Goal: Find specific page/section: Find specific page/section

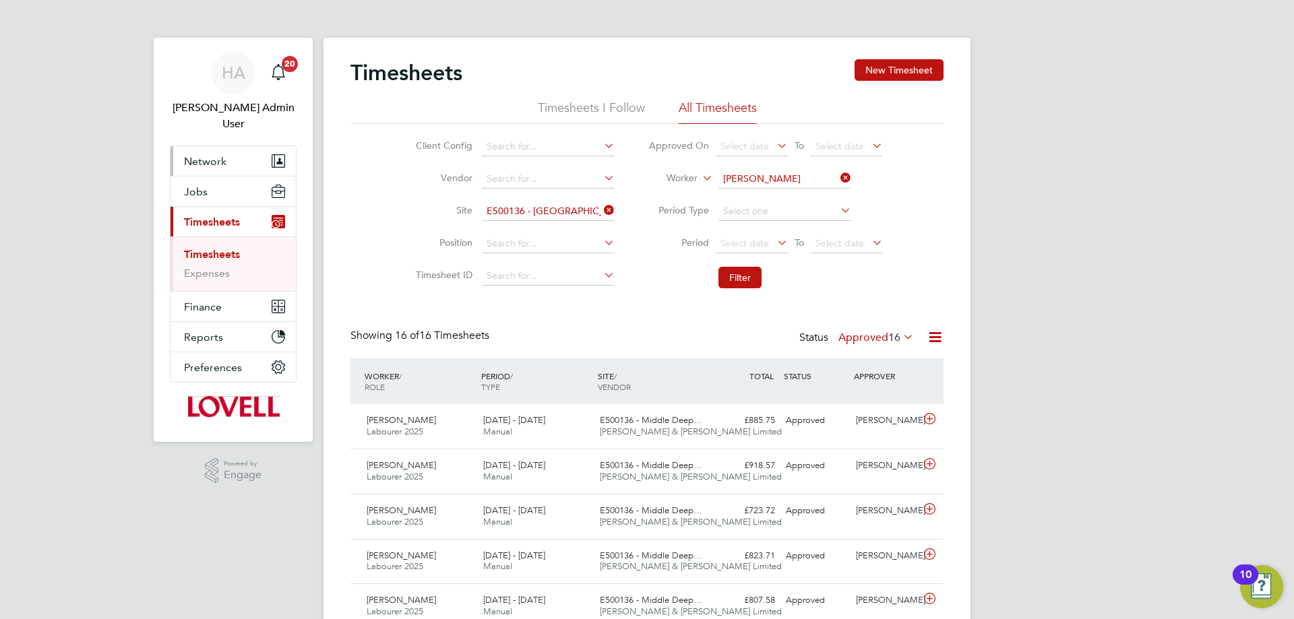
click at [210, 146] on button "Network" at bounding box center [232, 161] width 125 height 30
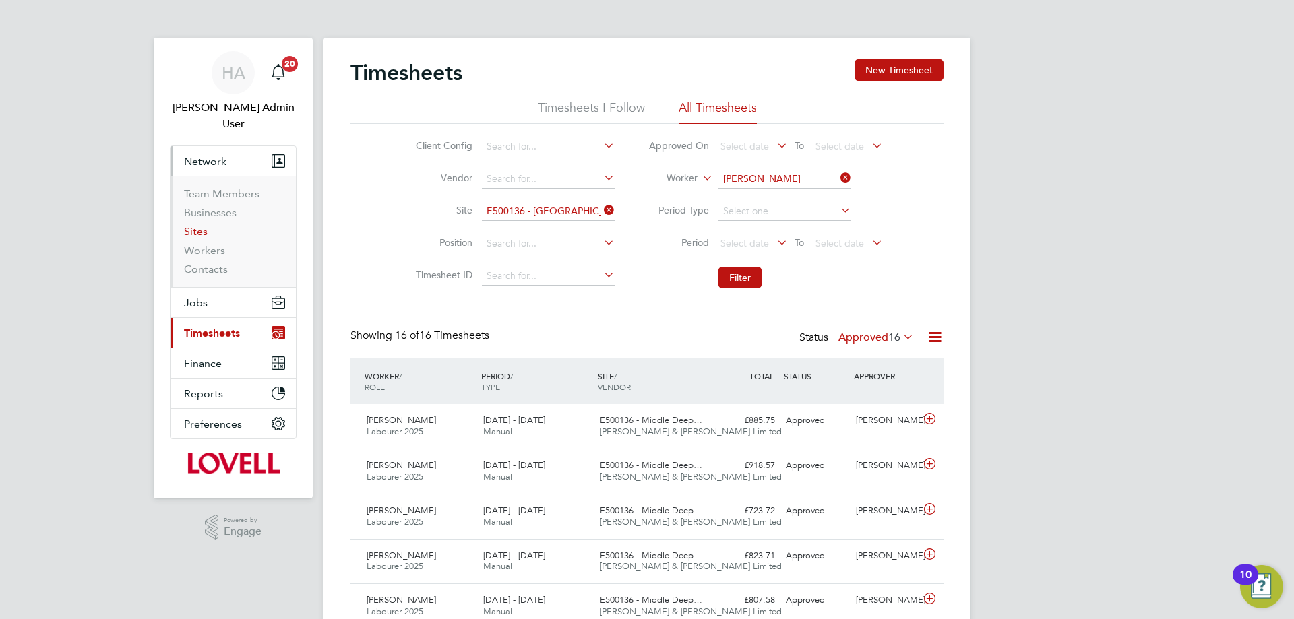
click at [201, 225] on link "Sites" at bounding box center [196, 231] width 24 height 13
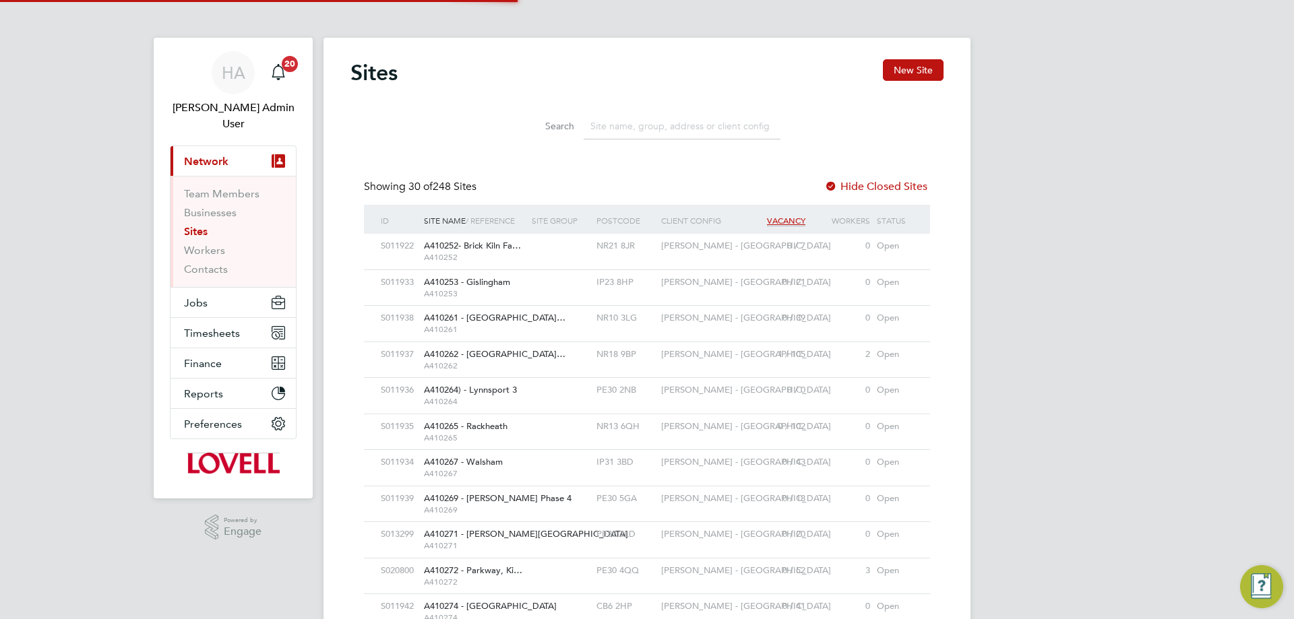
scroll to position [26, 65]
click at [631, 138] on input at bounding box center [682, 126] width 197 height 26
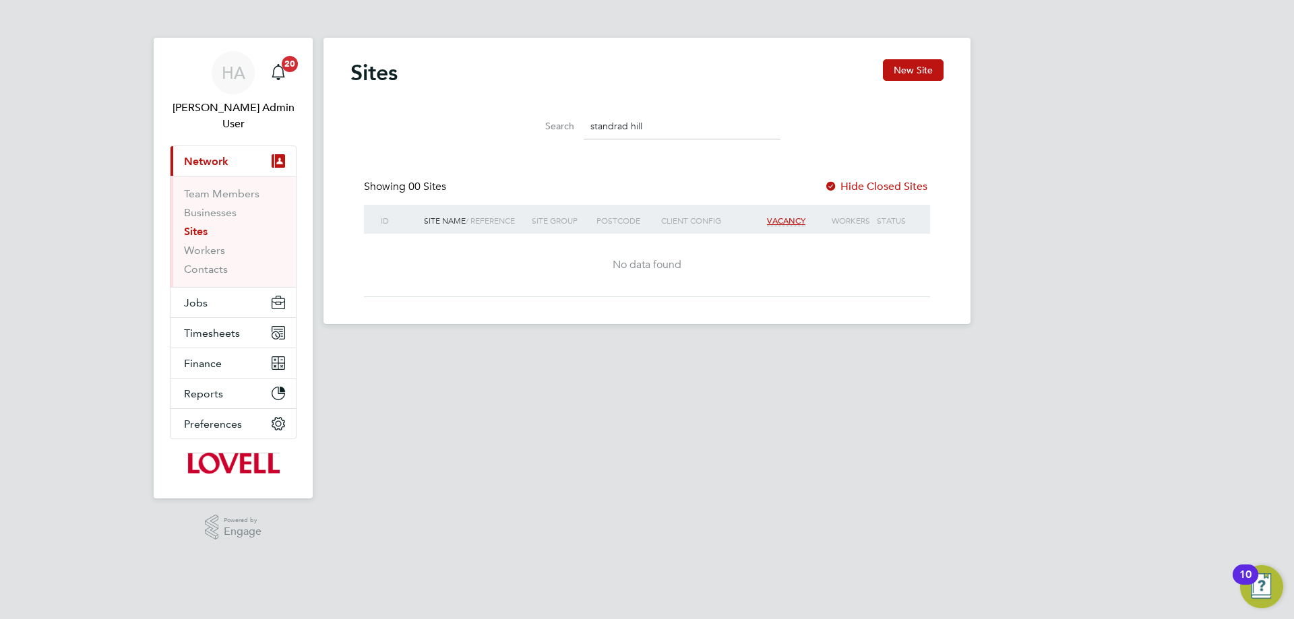
click at [623, 127] on input "standrad hill" at bounding box center [682, 126] width 197 height 26
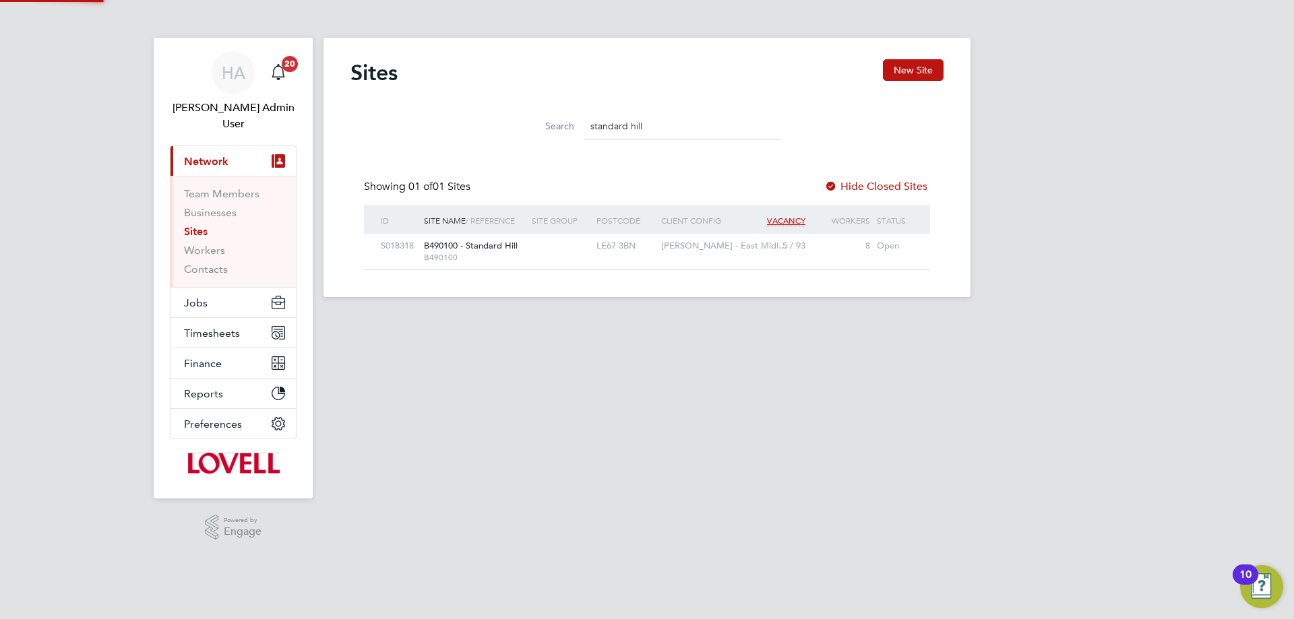
type input "standard hill"
click at [506, 239] on div "B490100 - Standard Hill B490100" at bounding box center [474, 251] width 108 height 35
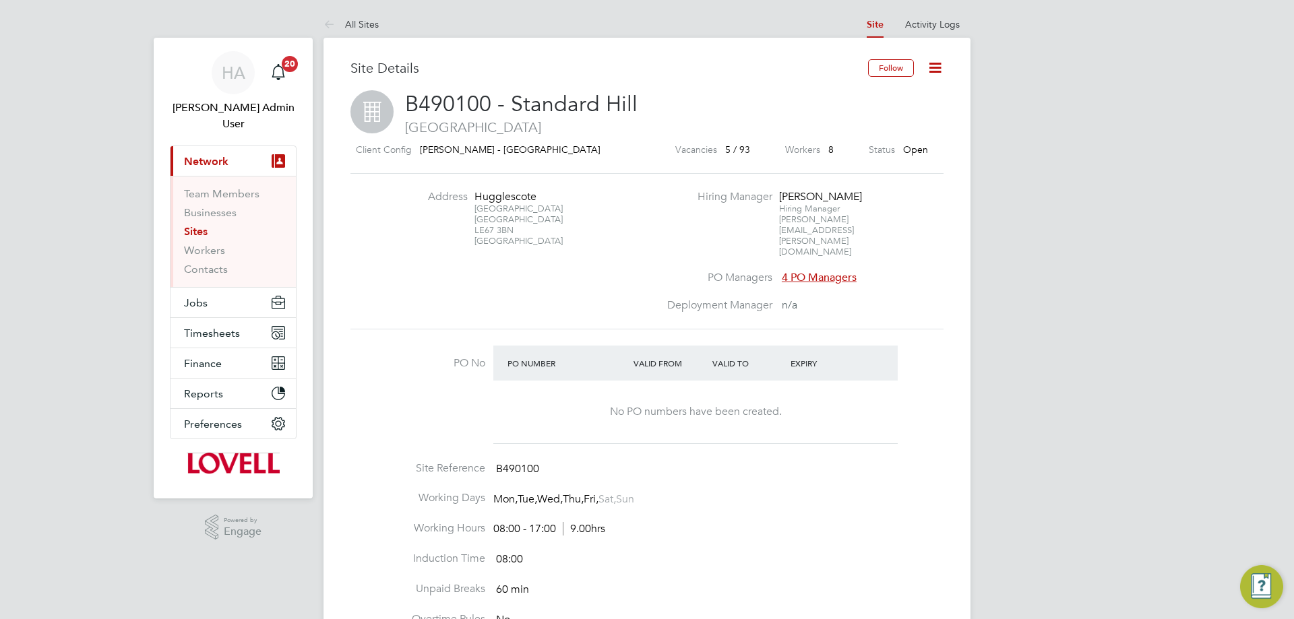
drag, startPoint x: 515, startPoint y: 229, endPoint x: 474, endPoint y: 198, distance: 51.5
click at [474, 198] on div "Hugglescote [GEOGRAPHIC_DATA] [GEOGRAPHIC_DATA]" at bounding box center [516, 218] width 84 height 57
copy div "Hugglescote [GEOGRAPHIC_DATA] [GEOGRAPHIC_DATA] LE67 3BN"
